Goal: Transaction & Acquisition: Purchase product/service

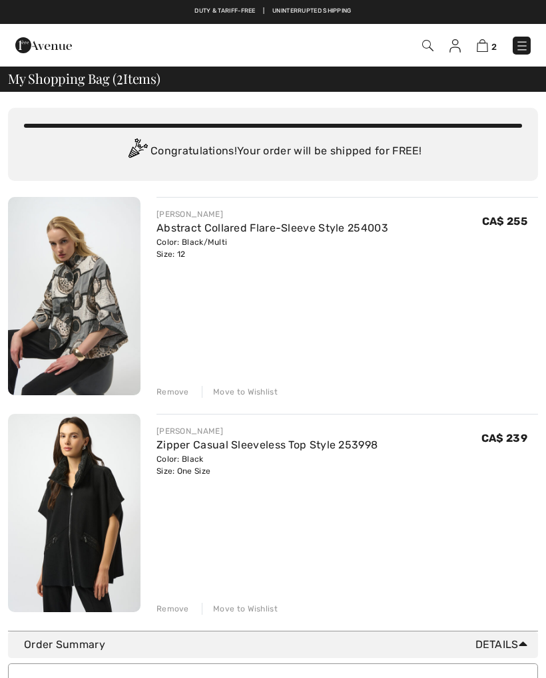
click at [179, 390] on div "Remove" at bounding box center [172, 392] width 33 height 12
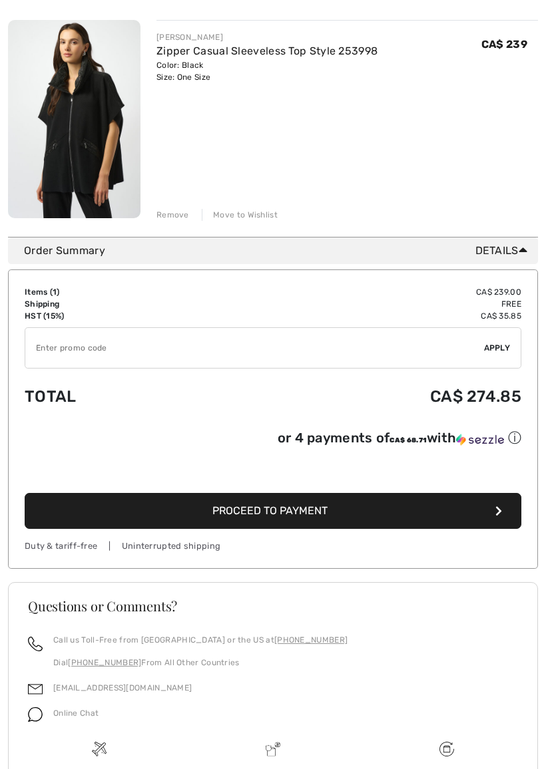
scroll to position [178, 0]
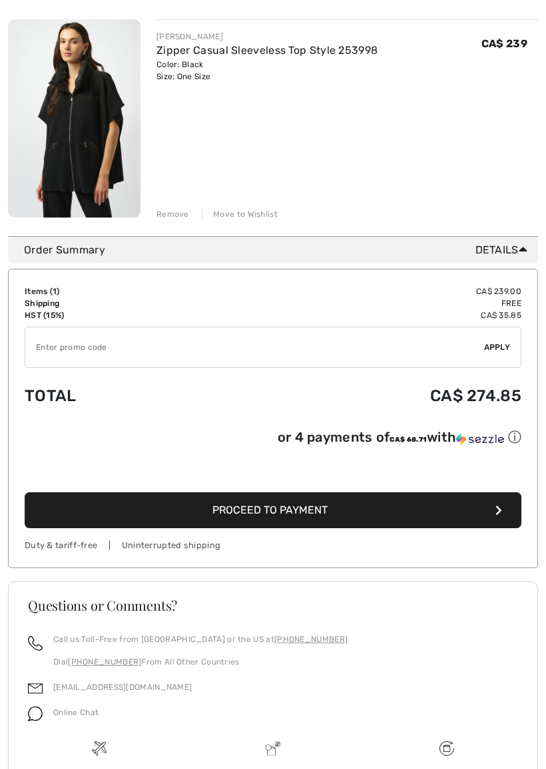
click at [287, 516] on span "Proceed to Payment" at bounding box center [269, 510] width 115 height 13
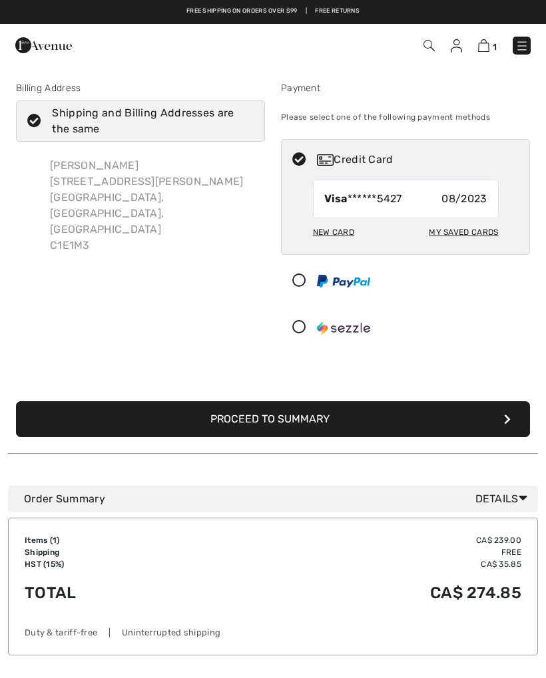
click at [337, 234] on div "New Card" at bounding box center [333, 232] width 41 height 23
radio input "true"
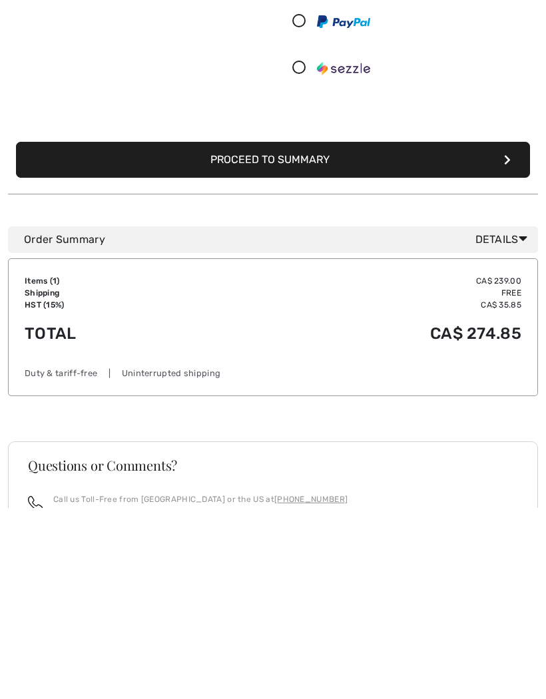
scroll to position [166, 0]
click at [301, 333] on button "Proceed to Summary" at bounding box center [273, 351] width 514 height 36
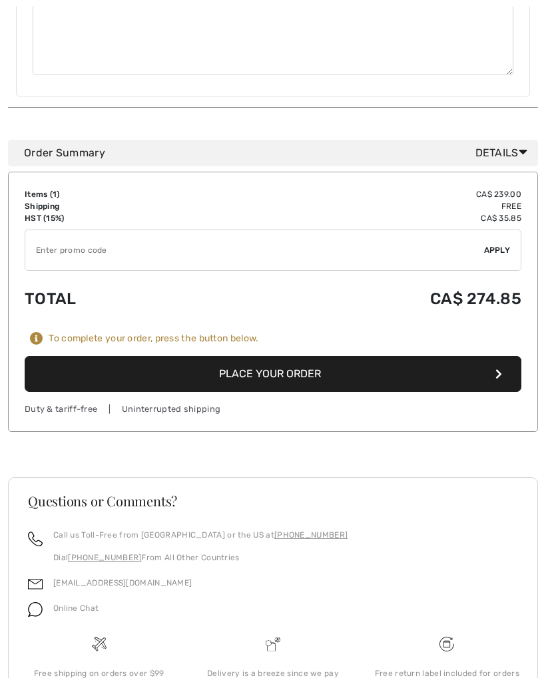
click at [268, 357] on button "Place Your Order" at bounding box center [273, 375] width 496 height 36
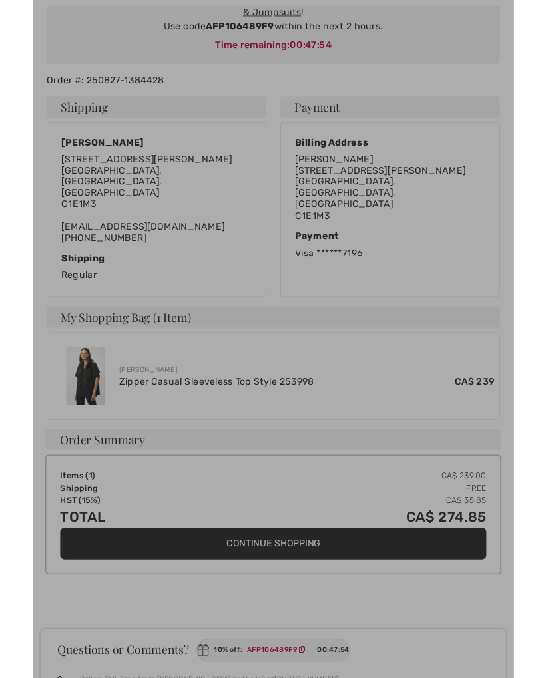
scroll to position [263, 0]
